Goal: Transaction & Acquisition: Purchase product/service

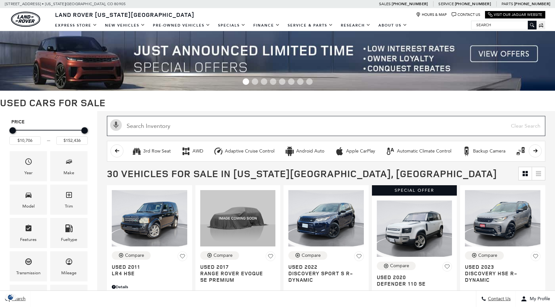
click at [196, 124] on input "text" at bounding box center [326, 126] width 439 height 20
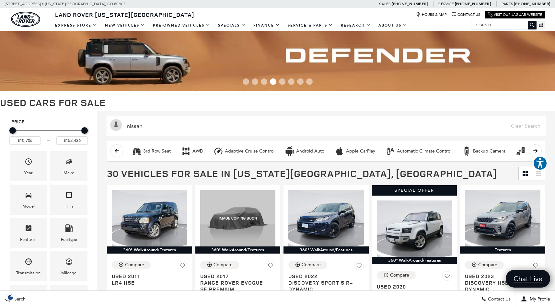
type input "nissan"
type input "$39,855"
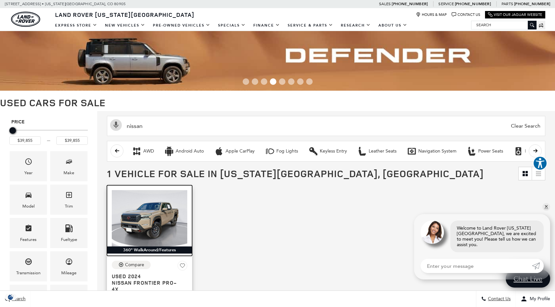
click at [152, 211] on img at bounding box center [150, 218] width 76 height 56
click at [158, 219] on img at bounding box center [150, 218] width 76 height 56
